Goal: Task Accomplishment & Management: Use online tool/utility

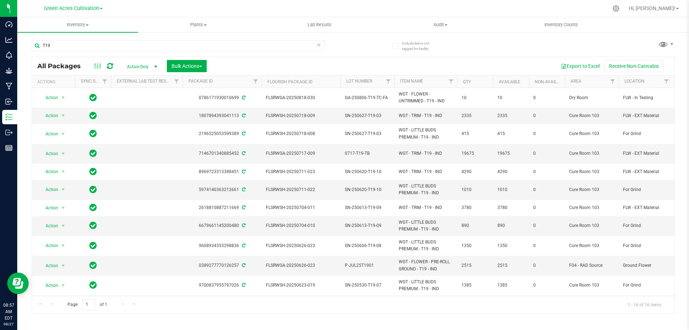
scroll to position [36, 43]
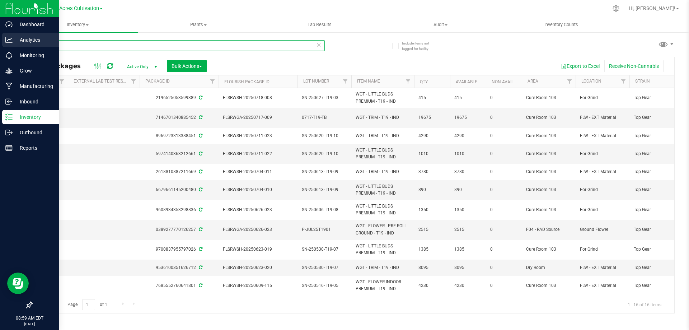
drag, startPoint x: 51, startPoint y: 43, endPoint x: 16, endPoint y: 43, distance: 34.8
click at [16, 43] on div "Dashboard Analytics Monitoring Grow Manufacturing Inbound Inventory Outbound Re…" at bounding box center [344, 165] width 689 height 330
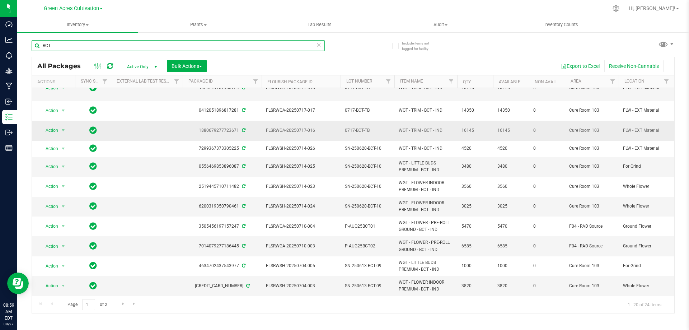
scroll to position [191, 0]
click at [124, 303] on span "Go to the next page" at bounding box center [123, 304] width 6 height 6
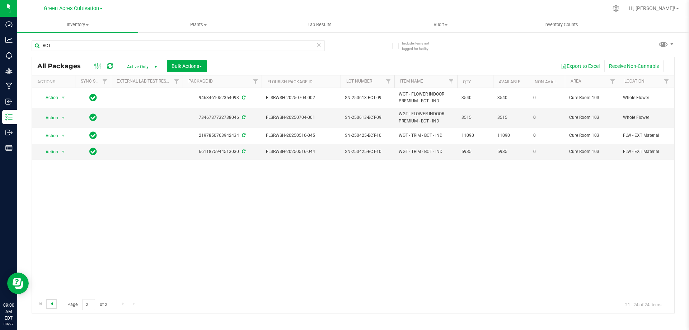
click at [54, 304] on span "Go to the previous page" at bounding box center [52, 304] width 6 height 6
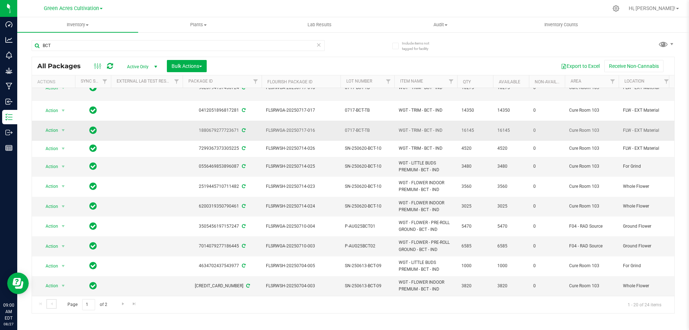
scroll to position [191, 0]
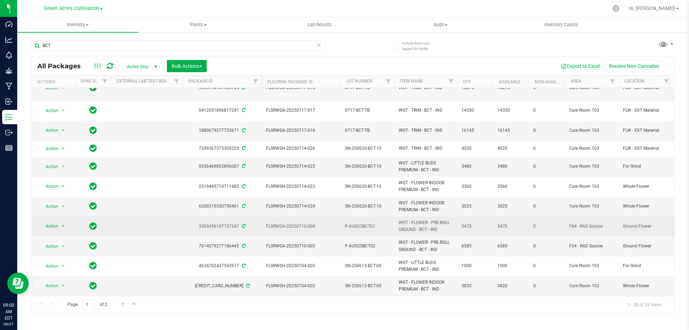
click at [366, 223] on span "P-AUG25BCT01" at bounding box center [367, 226] width 45 height 7
click at [366, 221] on input "P-AUG25BCT01" at bounding box center [365, 226] width 51 height 11
drag, startPoint x: 150, startPoint y: 46, endPoint x: 30, endPoint y: 34, distance: 120.8
click at [30, 33] on div "Include items not tagged for facility BCT All Packages Active Only Active Only …" at bounding box center [352, 141] width 671 height 219
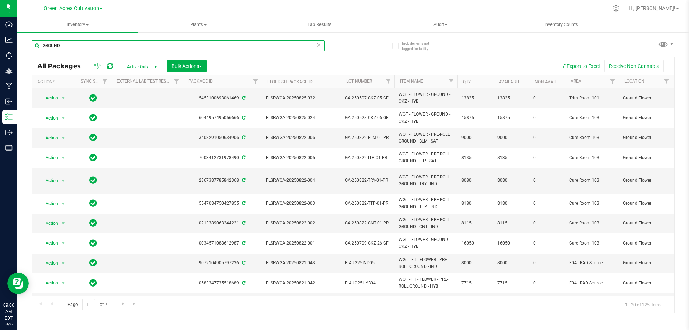
scroll to position [202, 0]
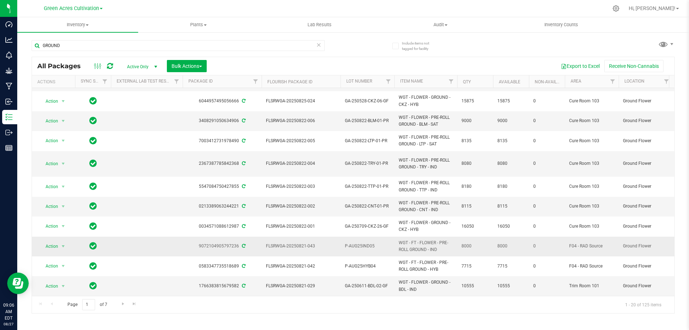
drag, startPoint x: 427, startPoint y: 243, endPoint x: 389, endPoint y: 236, distance: 38.3
copy tr "WGT - FT - FLOWER - PRE-ROLL GROUND"
drag, startPoint x: 67, startPoint y: 47, endPoint x: 30, endPoint y: 50, distance: 37.4
click at [30, 50] on div "Include items not tagged for facility GROUND All Packages Active Only Active On…" at bounding box center [352, 141] width 671 height 219
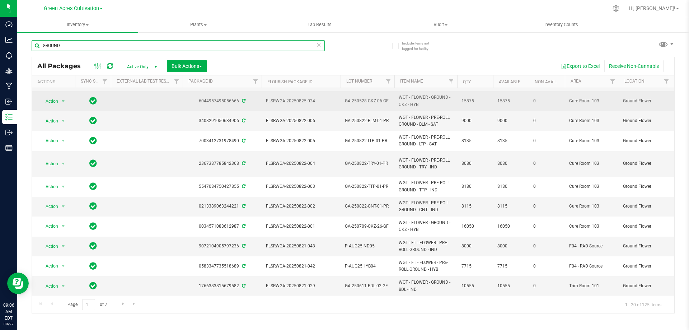
paste input "WGT - FT - FLOWER - PRE-ROLL"
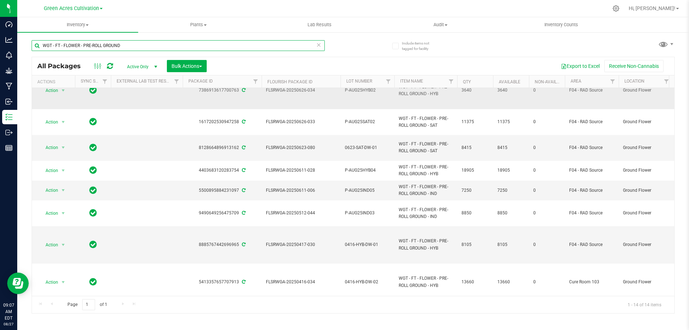
scroll to position [143, 0]
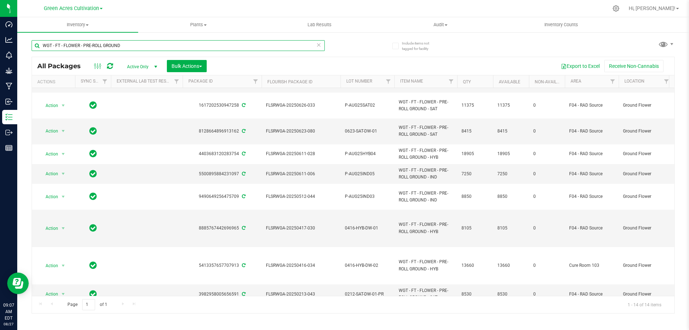
type input "WGT - FT - FLOWER - PRE-ROLL GROUND"
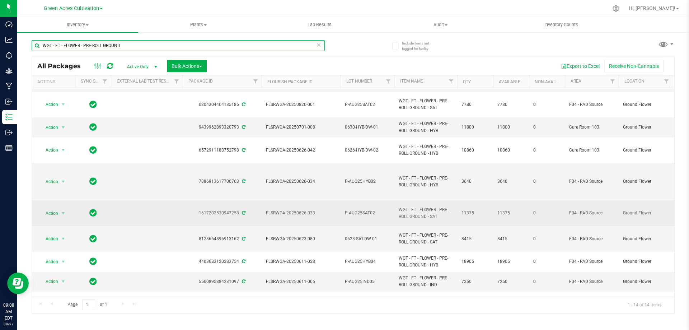
scroll to position [0, 0]
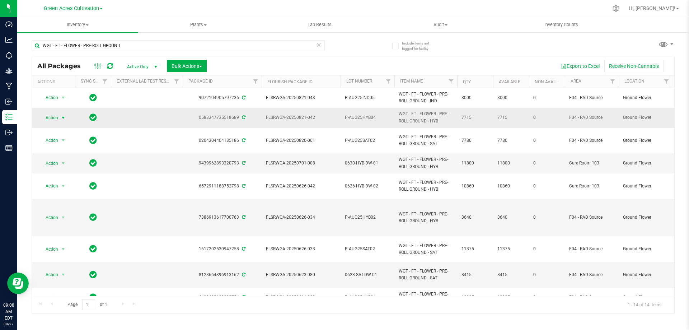
click at [57, 118] on span "Action" at bounding box center [48, 118] width 19 height 10
click at [64, 244] on li "See history" at bounding box center [67, 246] width 56 height 11
click at [52, 115] on span "Action" at bounding box center [48, 118] width 19 height 10
click at [348, 53] on div "WGT - FT - FLOWER - PRE-ROLL GROUND" at bounding box center [192, 45] width 321 height 23
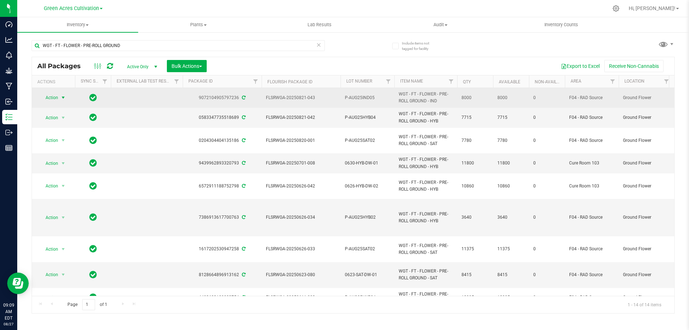
click at [53, 94] on span "Action" at bounding box center [48, 98] width 19 height 10
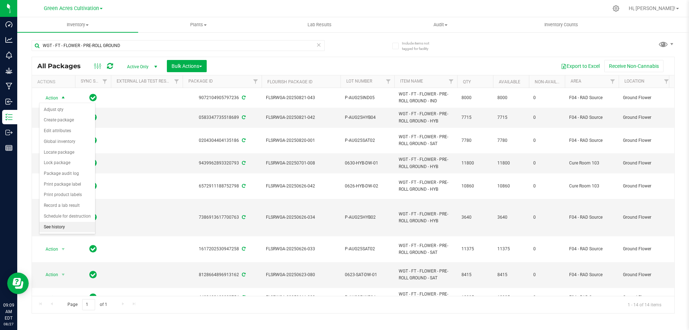
click at [52, 225] on li "See history" at bounding box center [67, 227] width 56 height 11
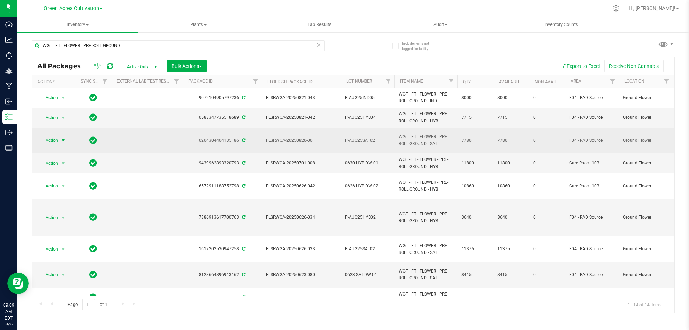
click at [62, 141] on span "select" at bounding box center [63, 140] width 6 height 6
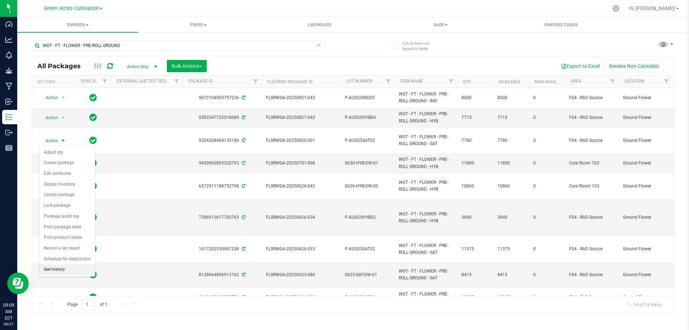
click at [70, 271] on li "See history" at bounding box center [67, 269] width 56 height 11
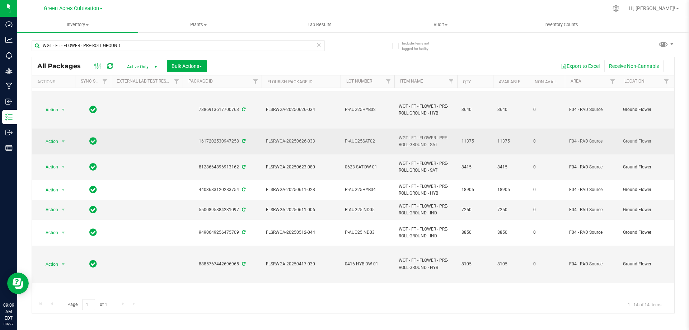
scroll to position [143, 0]
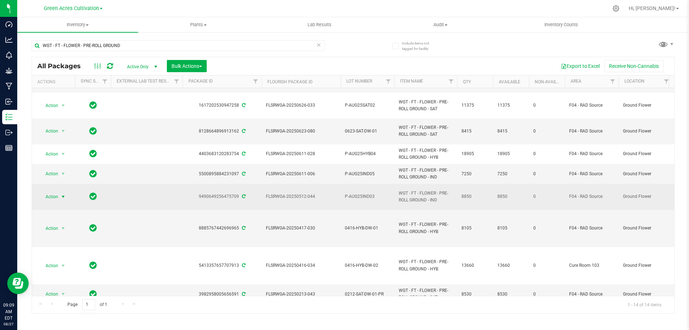
click at [51, 198] on span "Action" at bounding box center [48, 197] width 19 height 10
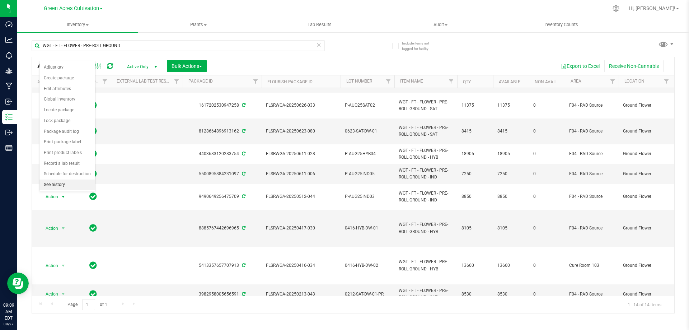
click at [62, 187] on li "See history" at bounding box center [67, 184] width 56 height 11
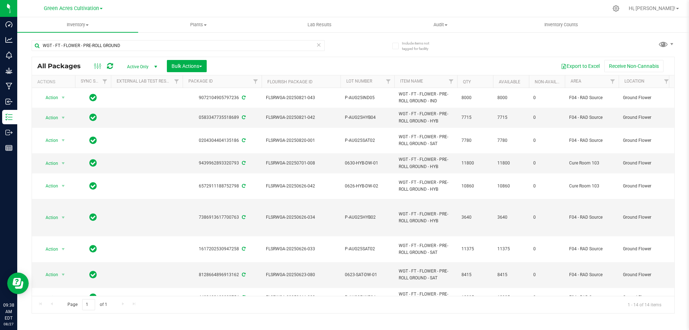
click at [489, 44] on div "WGT - FT - FLOWER - PRE-ROLL GROUND All Packages Active Only Active Only Lab Sa…" at bounding box center [353, 173] width 643 height 280
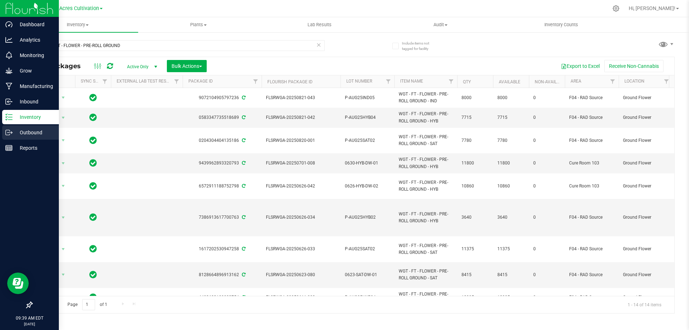
click at [25, 135] on p "Outbound" at bounding box center [34, 132] width 43 height 9
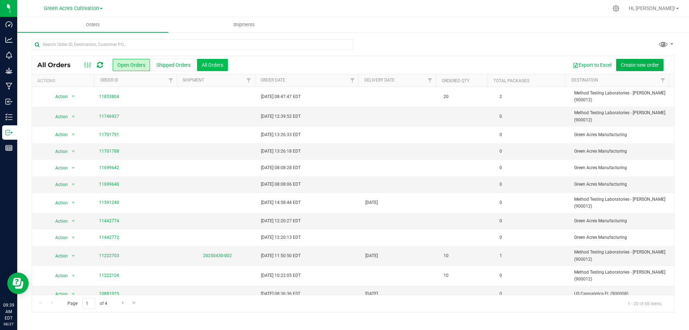
click at [225, 68] on button "All Orders" at bounding box center [212, 65] width 31 height 12
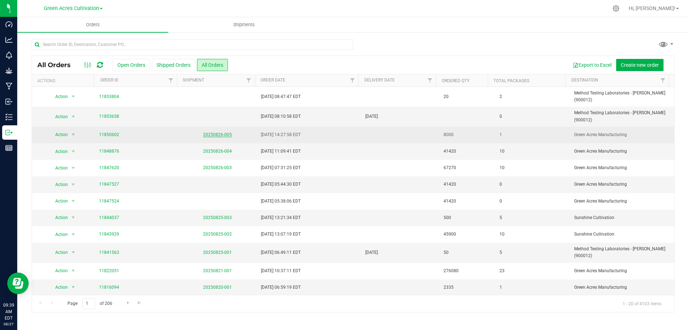
click at [226, 132] on link "20250826-005" at bounding box center [217, 134] width 29 height 5
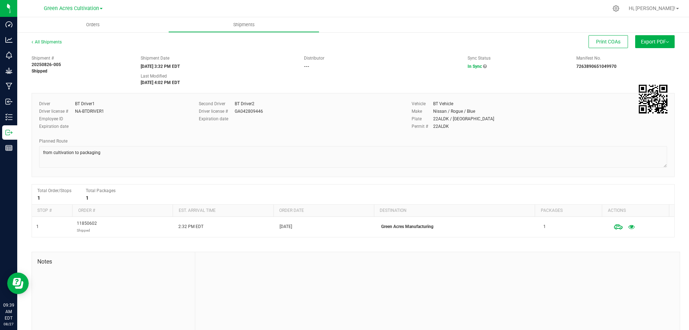
click at [647, 39] on span "Export PDF" at bounding box center [655, 42] width 28 height 6
click at [646, 56] on span "Manifest by Package ID" at bounding box center [644, 57] width 46 height 5
